Goal: Connect with others: Connect with others

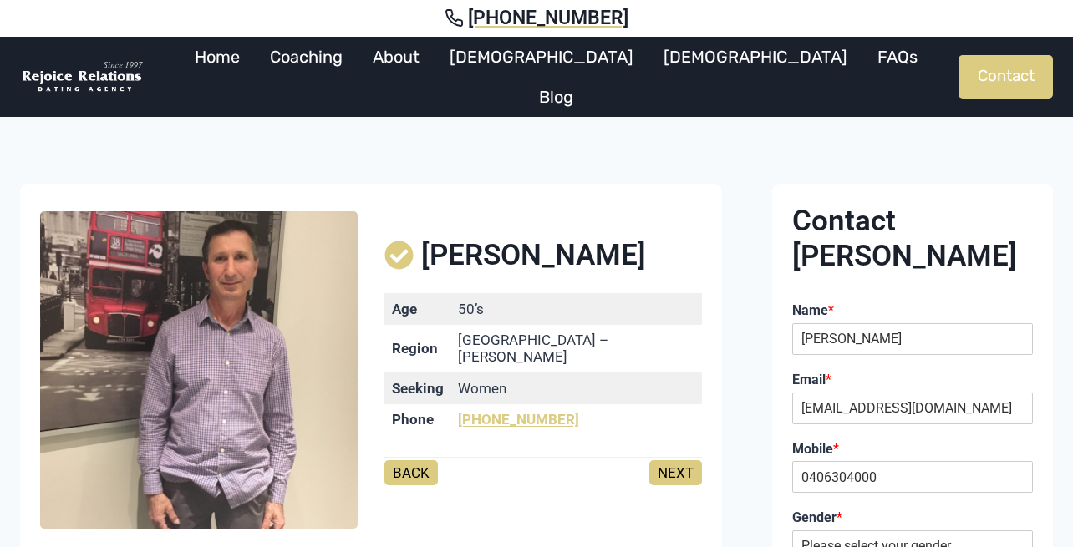
select select "[DEMOGRAPHIC_DATA]"
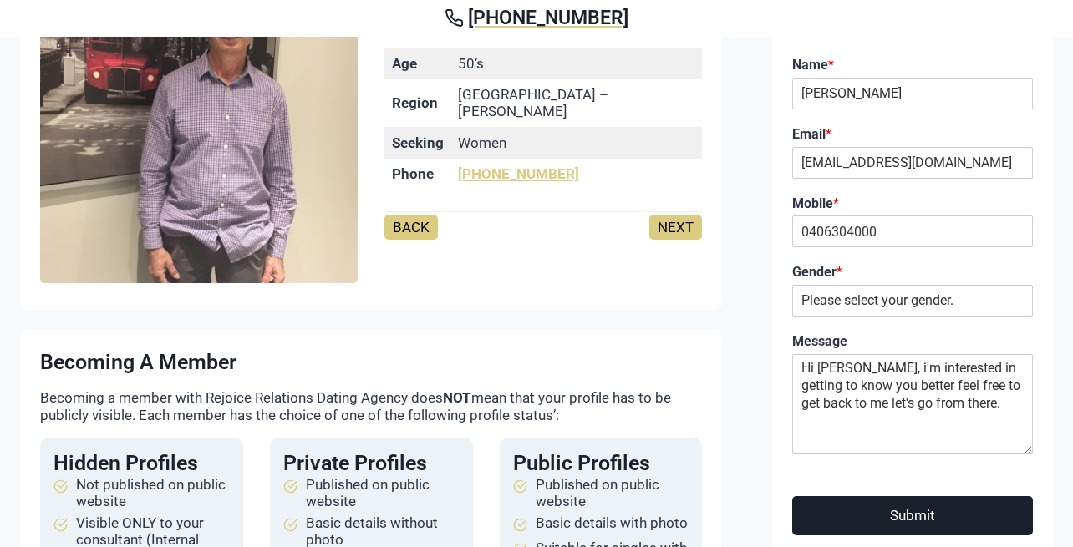
type textarea "Hi [PERSON_NAME], i'm interested in getting to know you better feel free to get…"
click at [887, 496] on button "Submit" at bounding box center [912, 515] width 241 height 39
